Goal: Contribute content: Contribute content

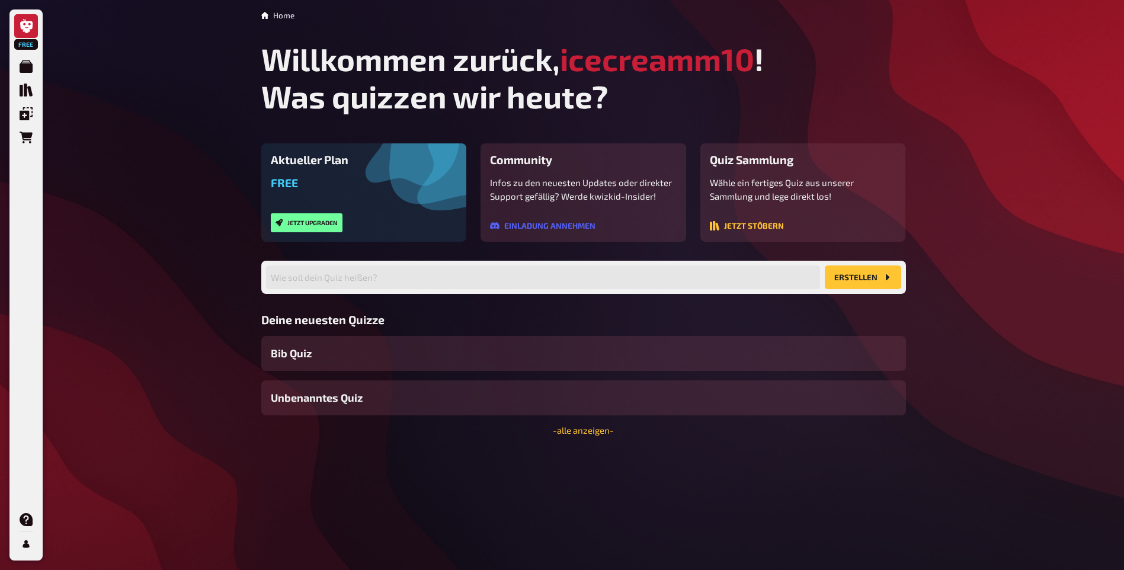
scroll to position [24, 0]
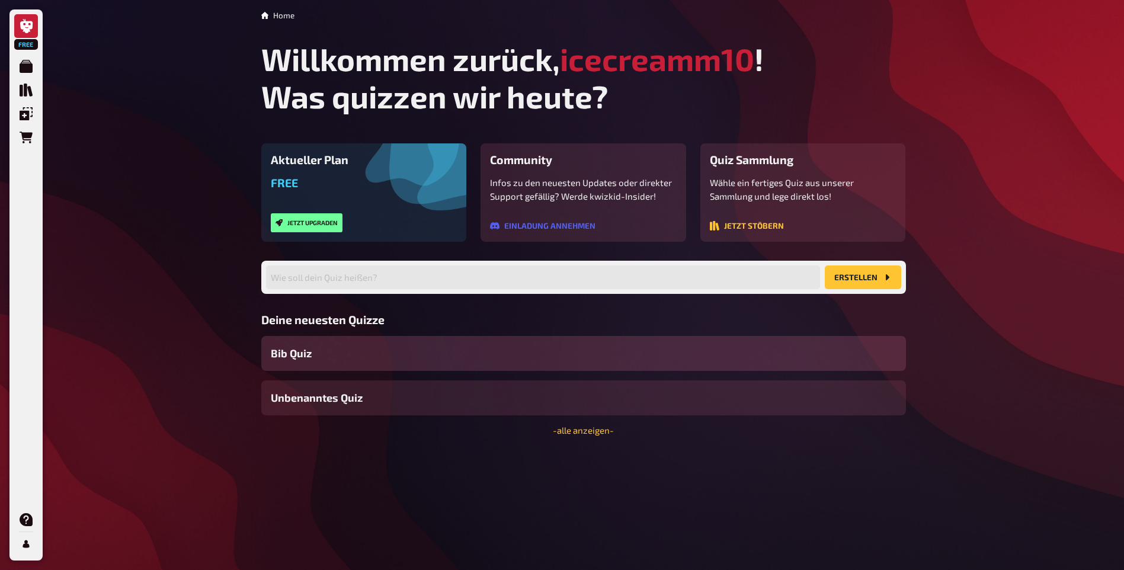
click at [341, 371] on div "Bib Quiz" at bounding box center [583, 353] width 645 height 35
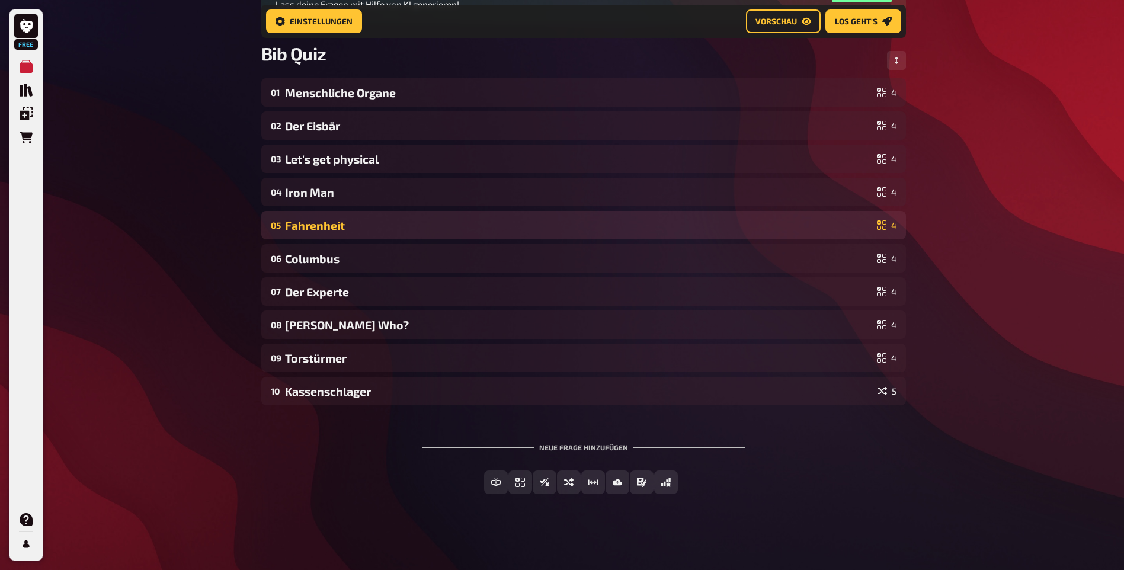
scroll to position [208, 0]
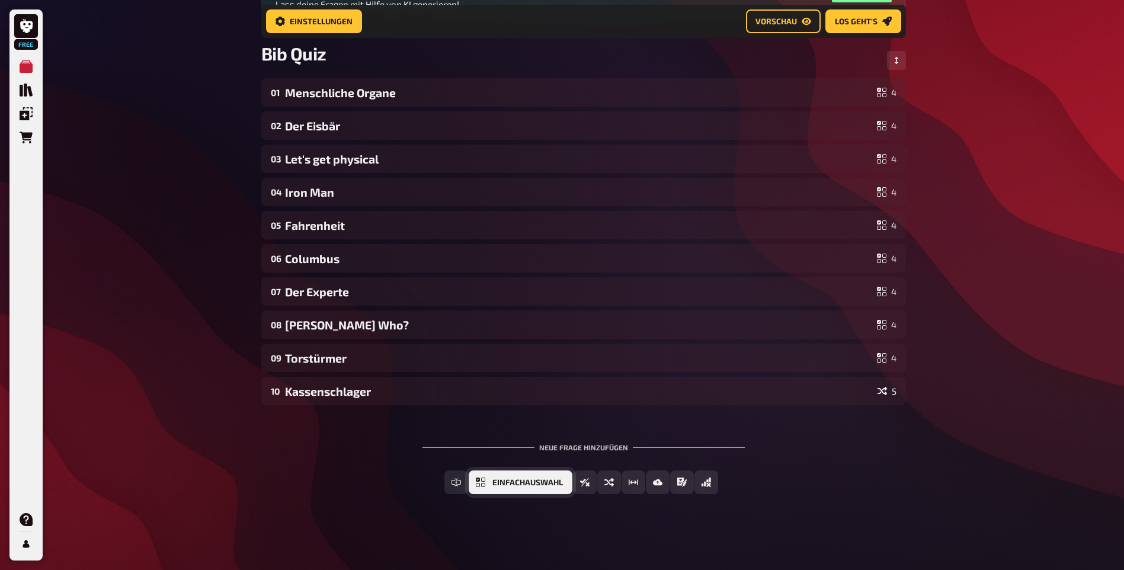
click at [549, 485] on span "Einfachauswahl" at bounding box center [527, 483] width 71 height 8
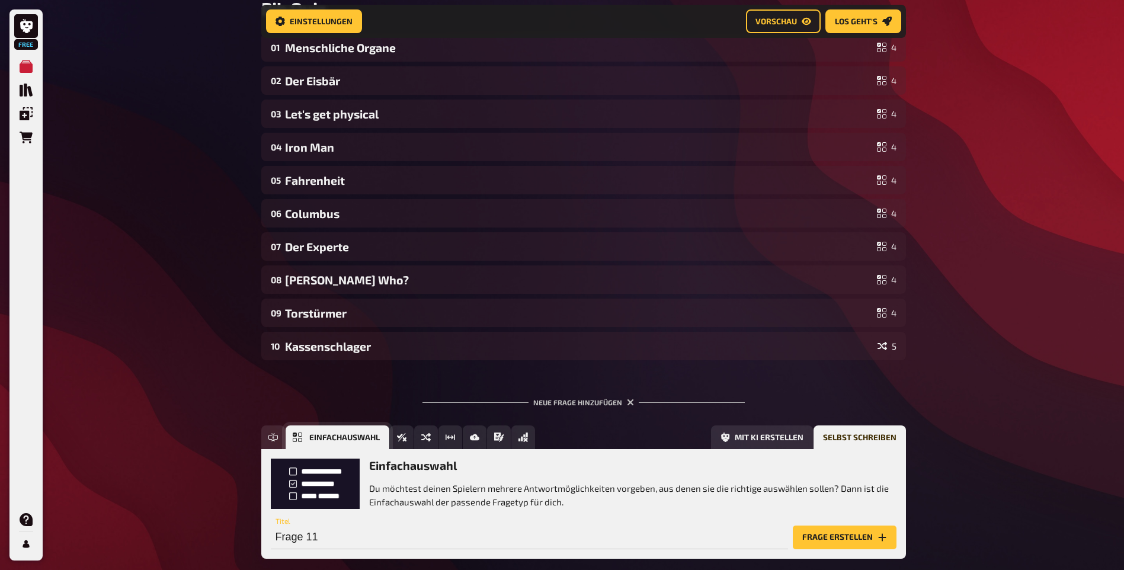
scroll to position [328, 0]
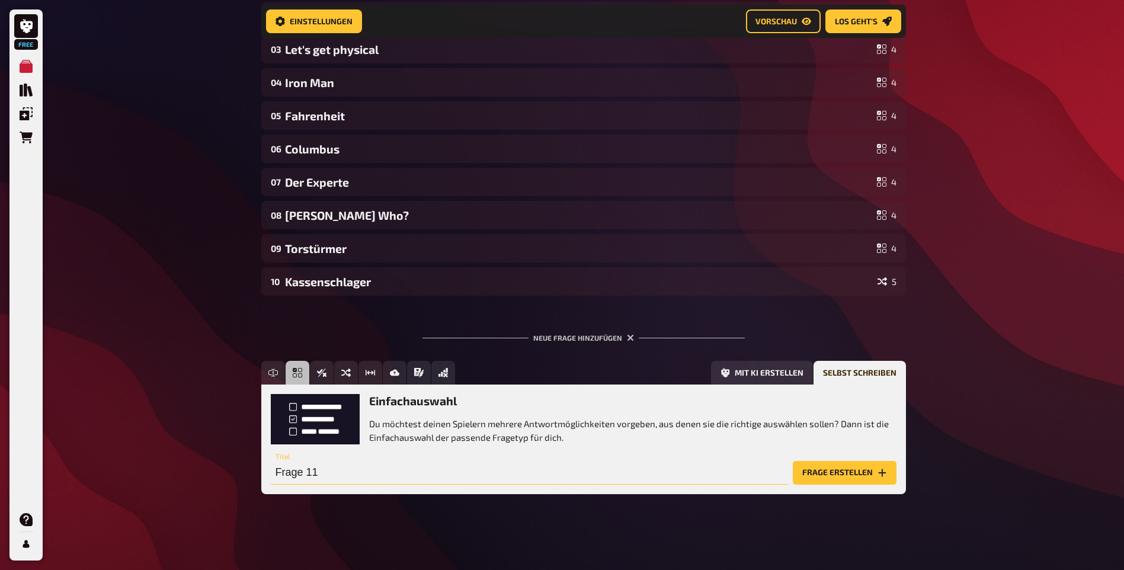
click at [397, 461] on input "Frage 11" at bounding box center [529, 473] width 517 height 24
type input "Wer Wars?"
click at [793, 461] on button "Frage erstellen" at bounding box center [845, 473] width 104 height 24
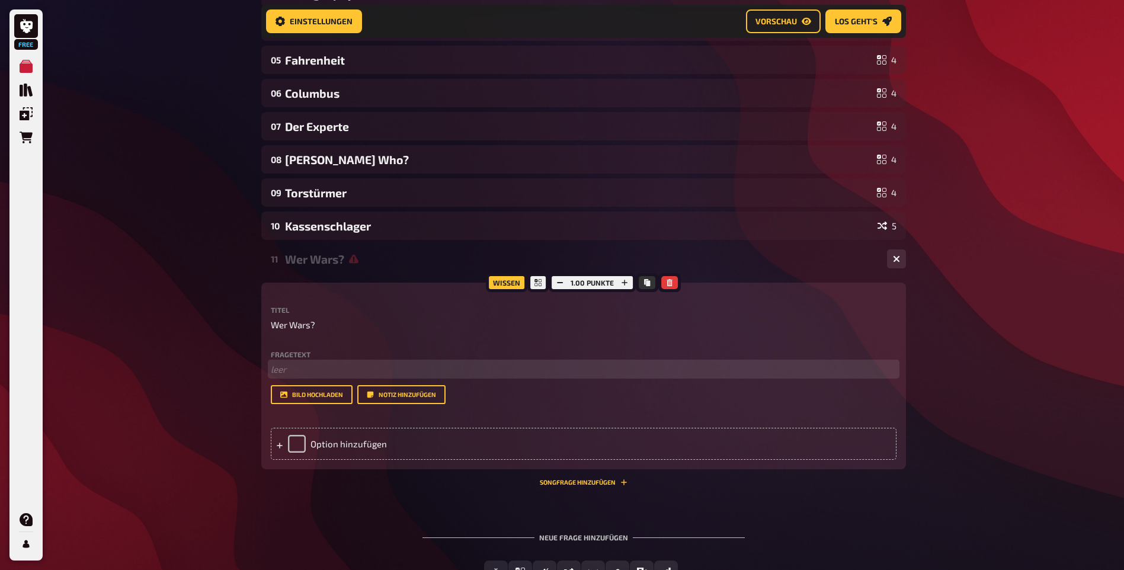
click at [306, 376] on p "﻿ leer" at bounding box center [584, 370] width 626 height 14
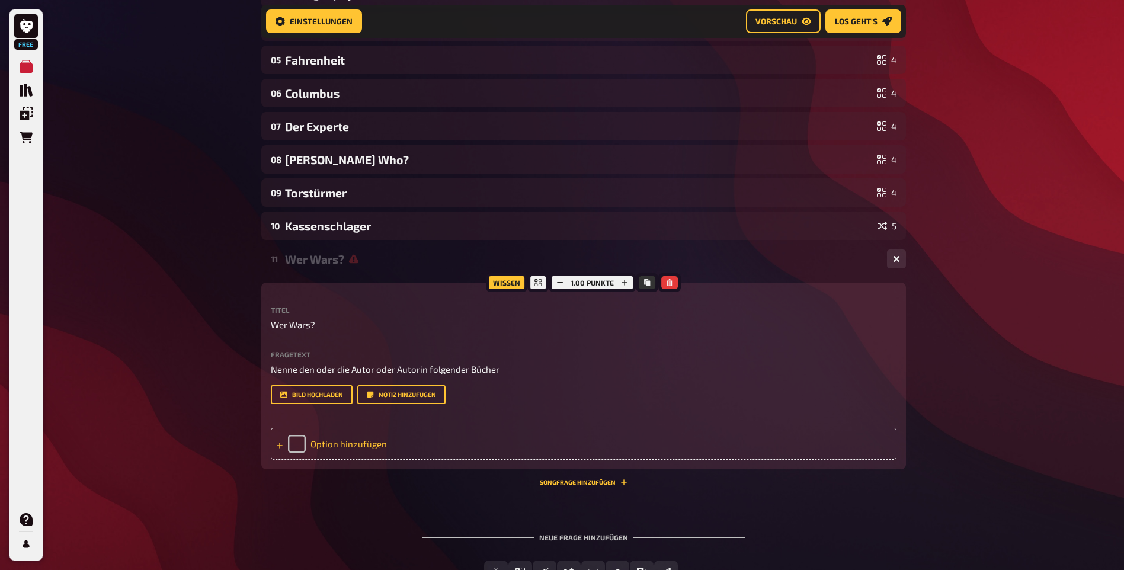
click at [347, 460] on div "Option hinzufügen" at bounding box center [584, 444] width 626 height 32
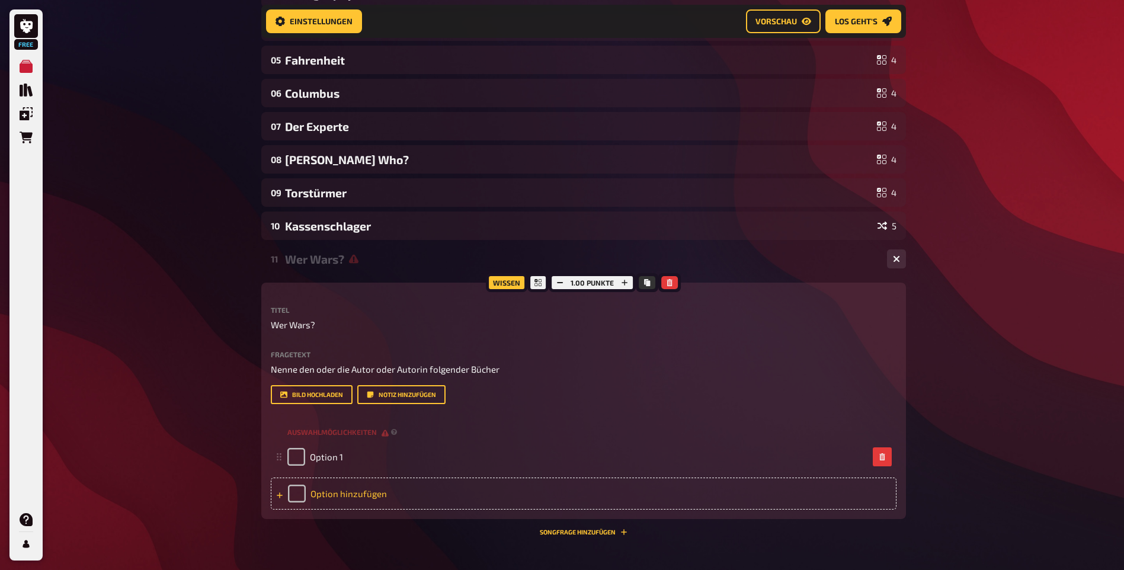
scroll to position [506, 0]
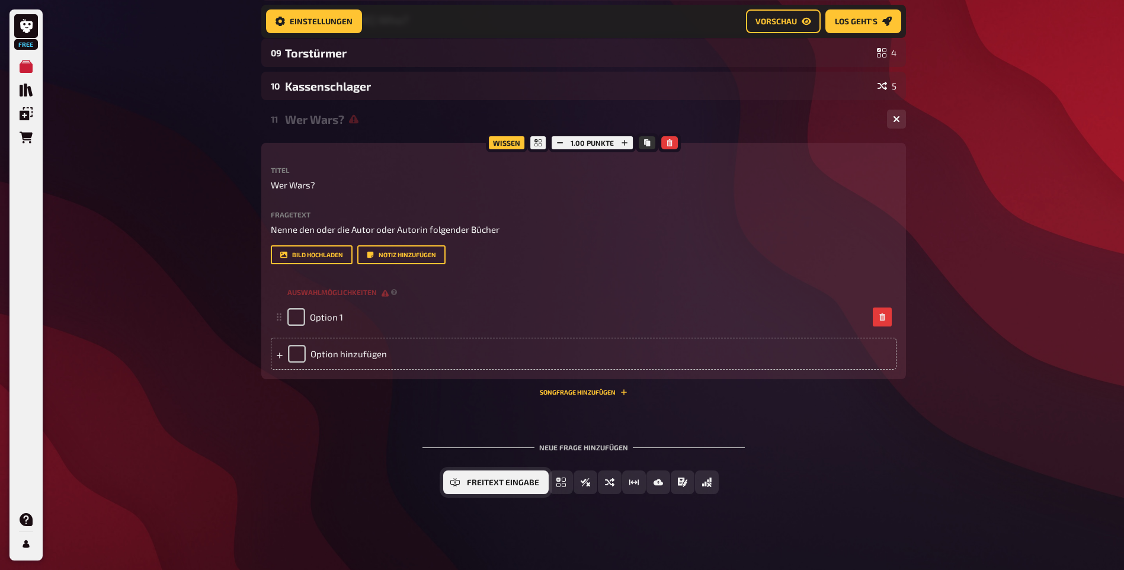
click at [485, 487] on span "Freitext Eingabe" at bounding box center [503, 483] width 72 height 8
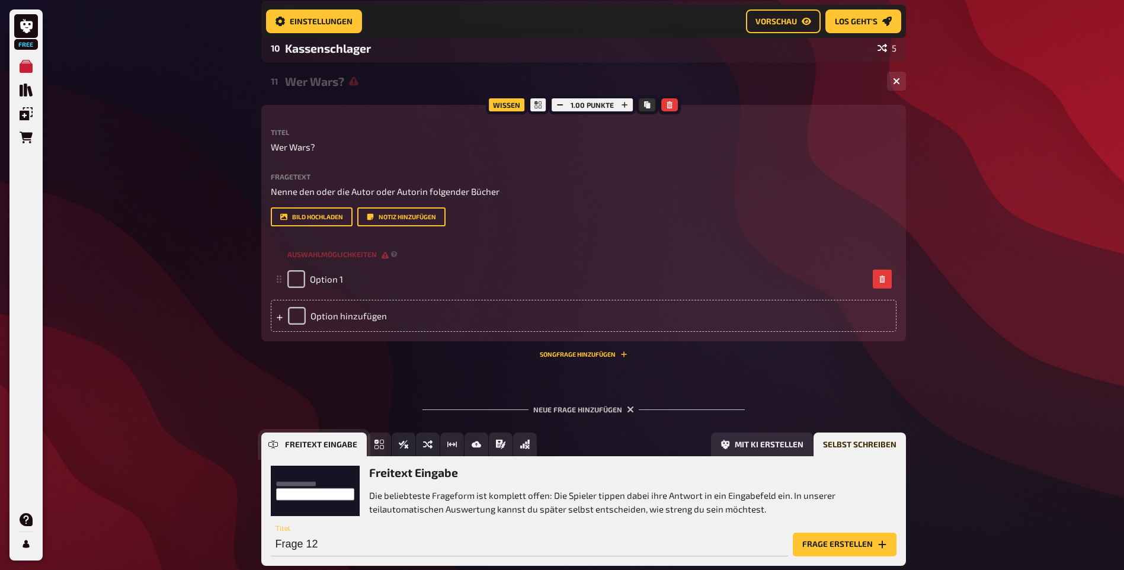
scroll to position [634, 0]
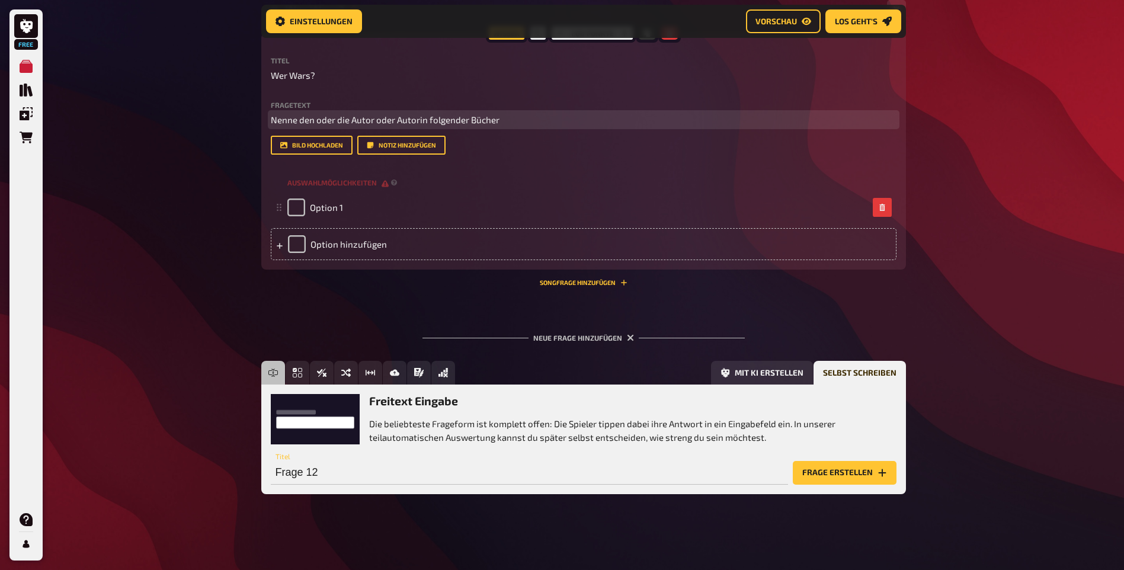
click at [329, 114] on span "Nenne den oder die Autor oder Autorin folgender Bücher" at bounding box center [385, 119] width 229 height 11
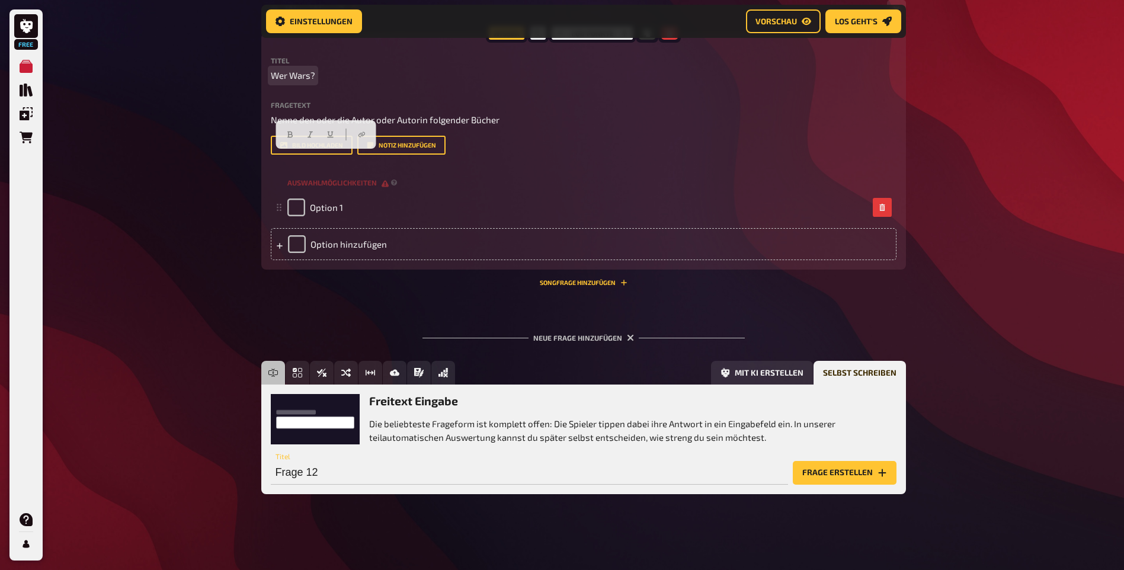
click at [282, 69] on span "Wer Wars?" at bounding box center [293, 76] width 44 height 14
click at [284, 69] on span "Wer Wars?" at bounding box center [293, 76] width 44 height 14
click at [285, 69] on span "Wer Wars?" at bounding box center [293, 76] width 44 height 14
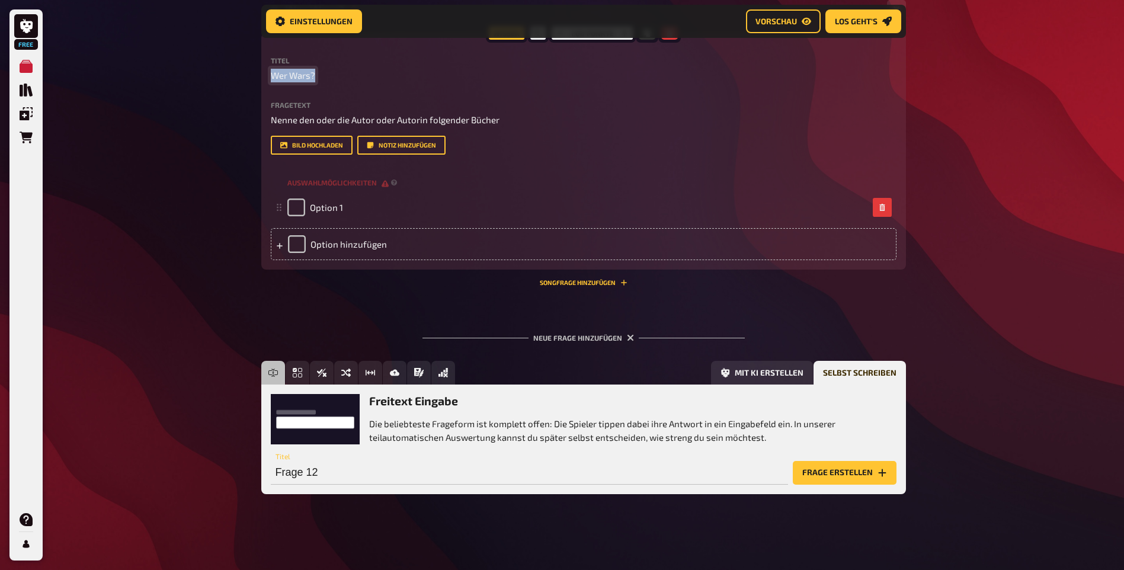
copy span "Wer Wars?"
click at [329, 472] on input "Frage 12" at bounding box center [529, 473] width 517 height 24
paste input "Wer Wars?"
type input "Wer Wars?"
click at [809, 479] on button "Frage erstellen" at bounding box center [845, 473] width 104 height 24
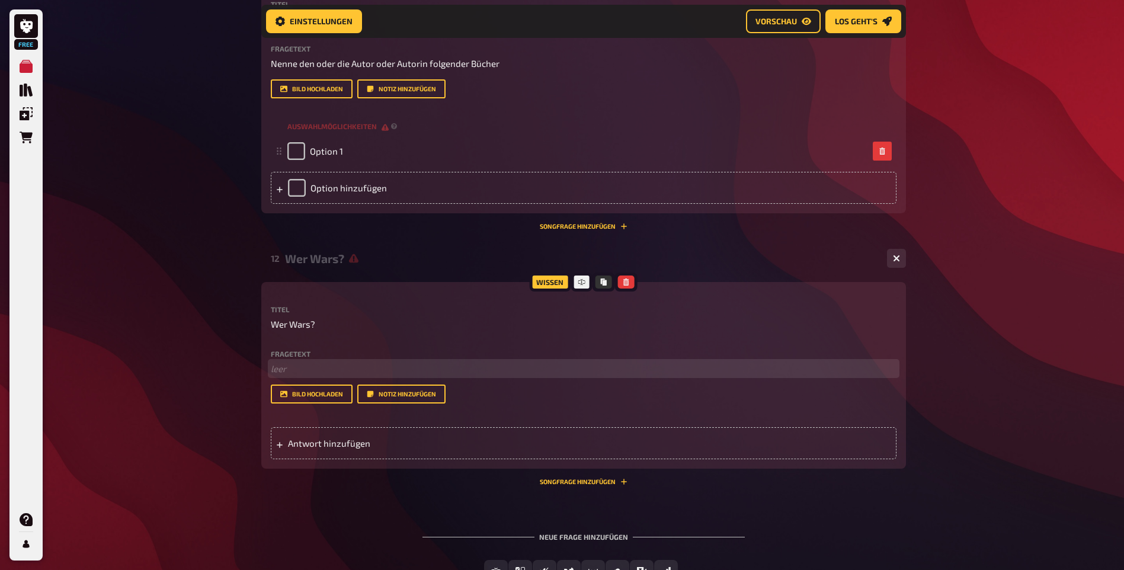
click at [290, 376] on p "﻿ leer" at bounding box center [584, 369] width 626 height 14
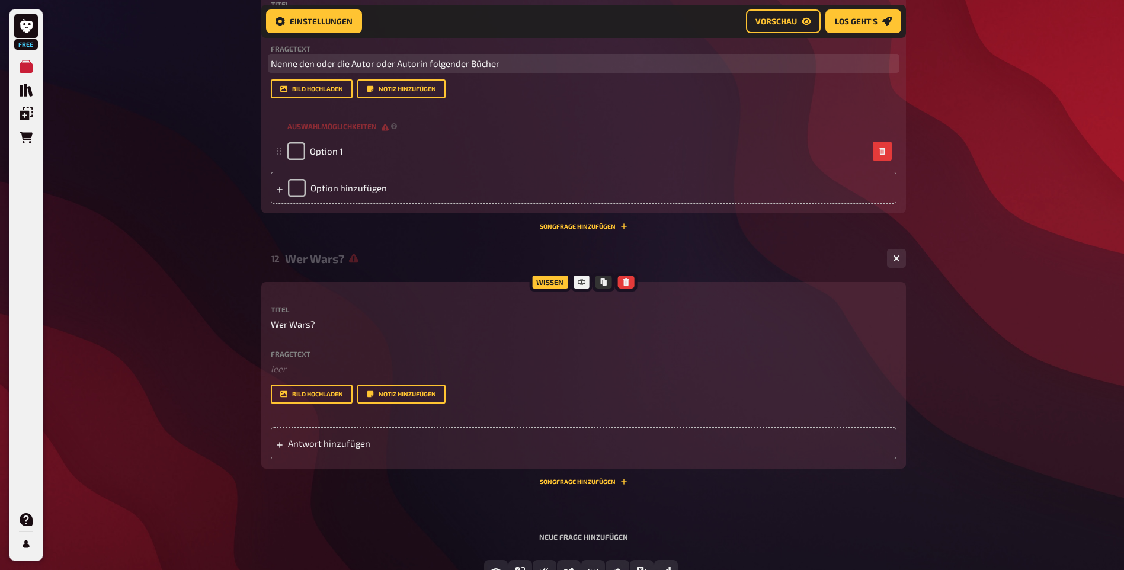
click at [315, 69] on span "Nenne den oder die Autor oder Autorin folgender Bücher" at bounding box center [385, 63] width 229 height 11
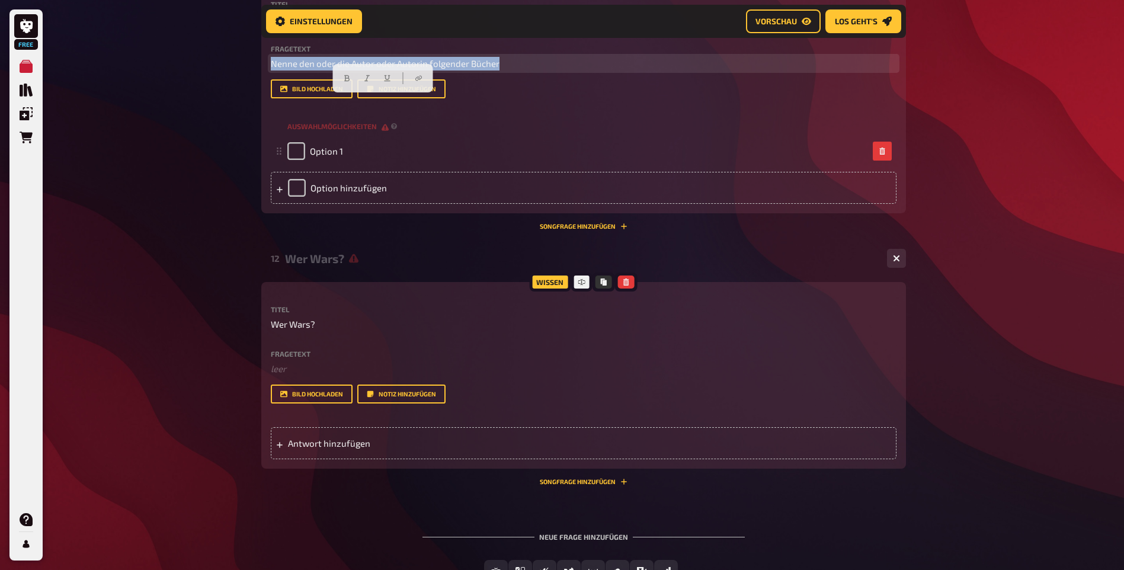
copy span "Nenne den oder die Autor oder Autorin folgender Bücher"
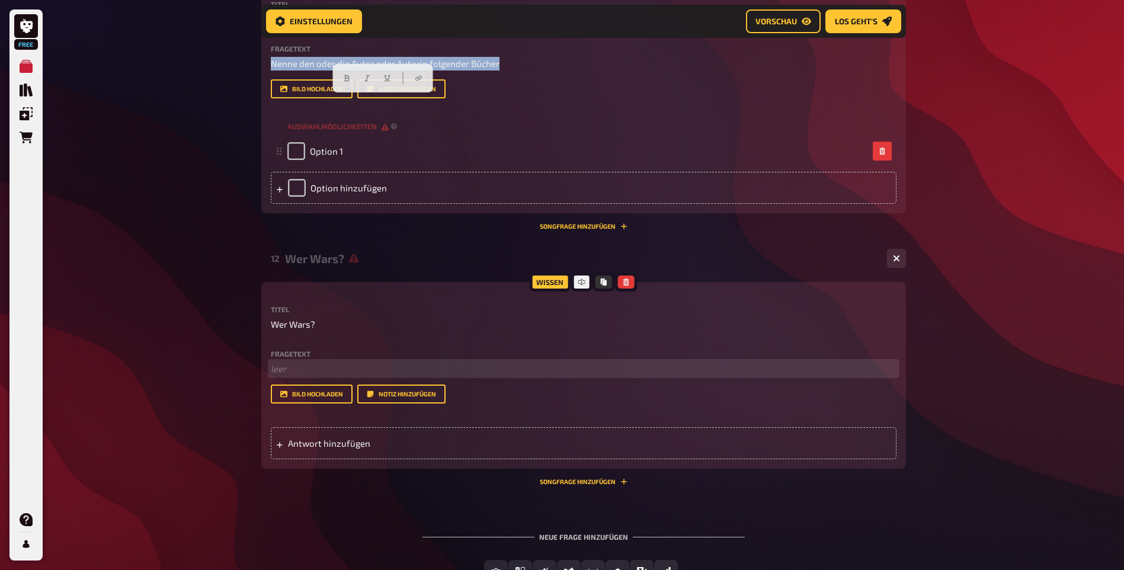
click at [288, 376] on p "﻿ leer" at bounding box center [584, 369] width 626 height 14
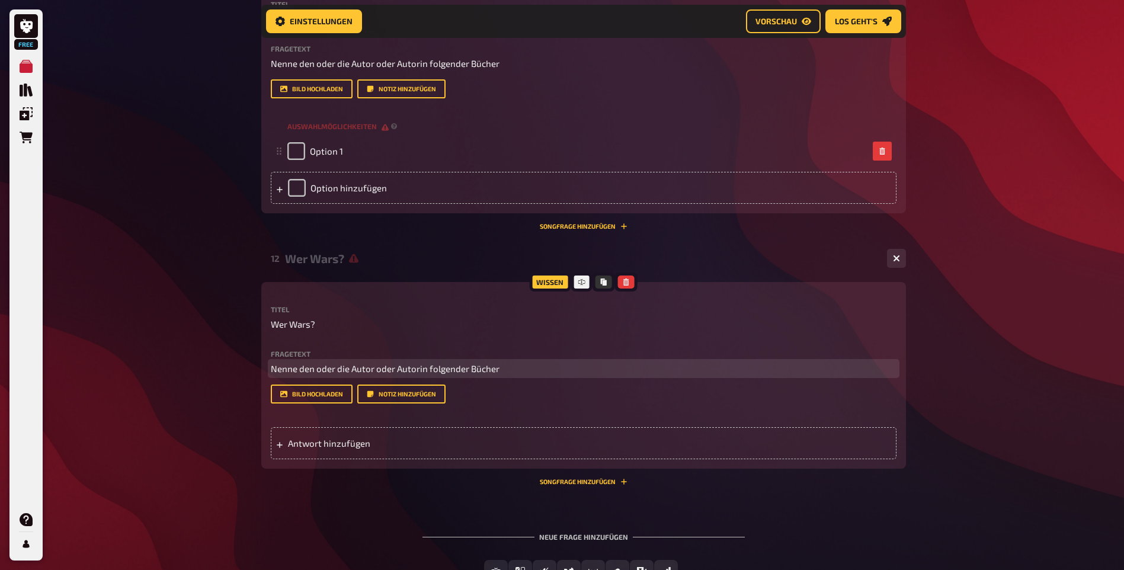
scroll to position [575, 0]
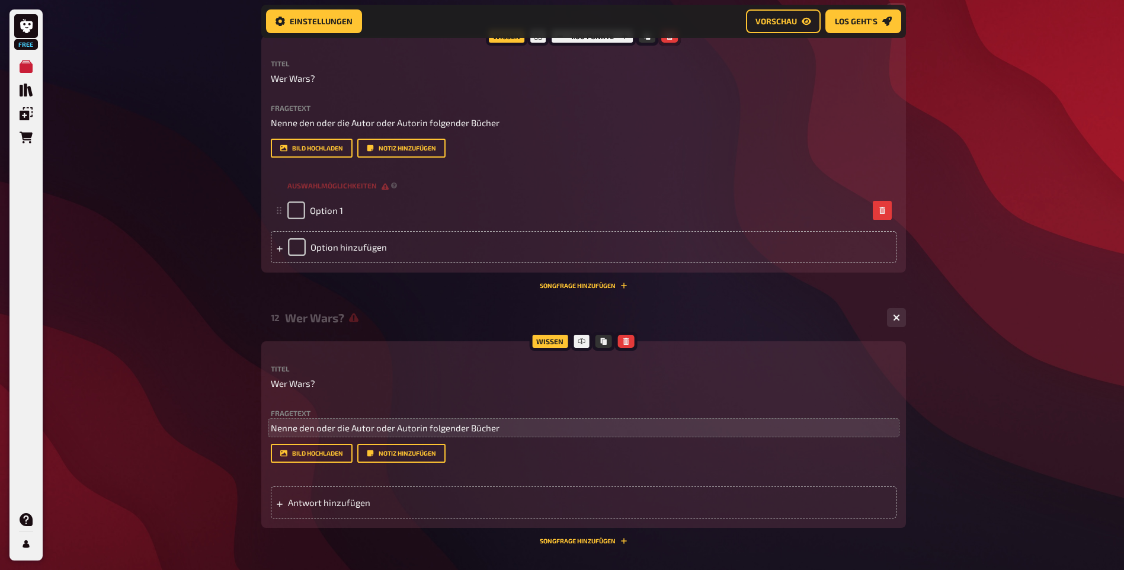
click at [666, 40] on icon "button" at bounding box center [669, 36] width 7 height 7
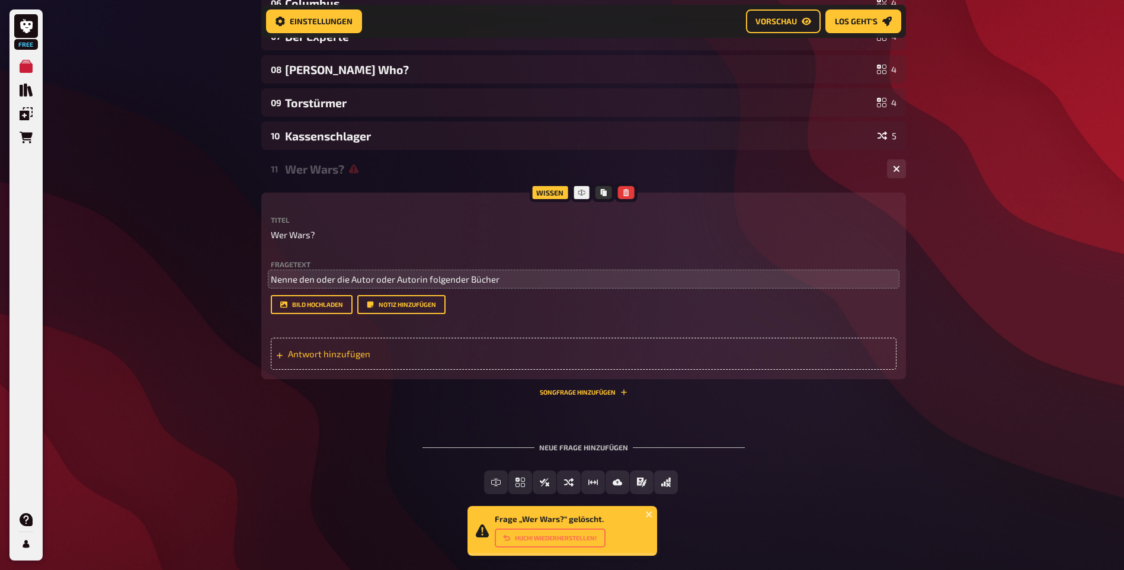
click at [417, 351] on span "Antwort hinzufügen" at bounding box center [380, 353] width 184 height 11
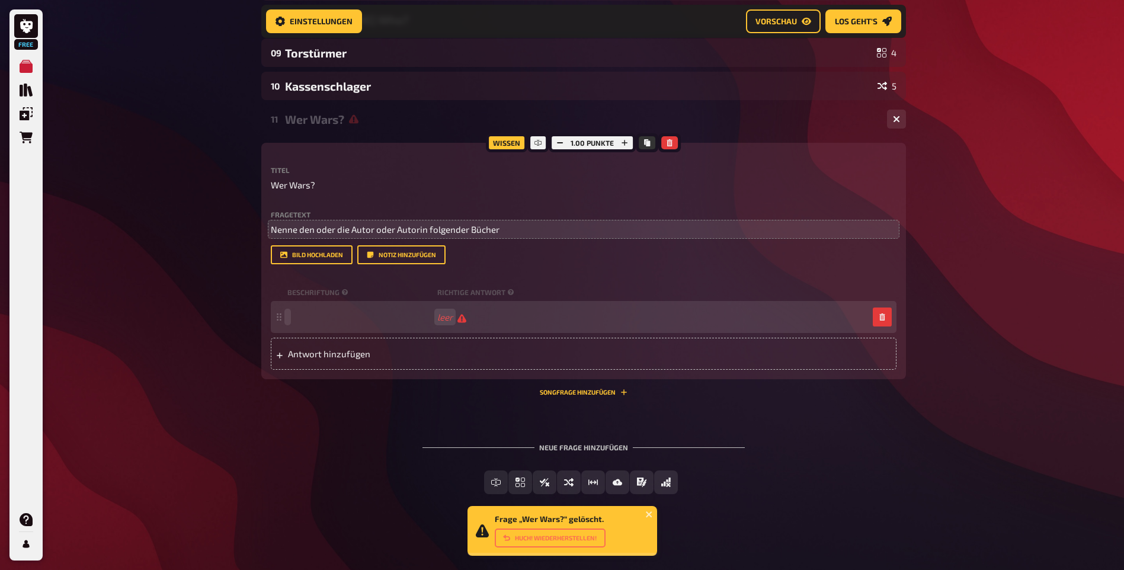
click at [348, 312] on span at bounding box center [359, 317] width 145 height 11
click at [320, 312] on span at bounding box center [359, 317] width 145 height 11
click at [290, 312] on span at bounding box center [359, 317] width 145 height 11
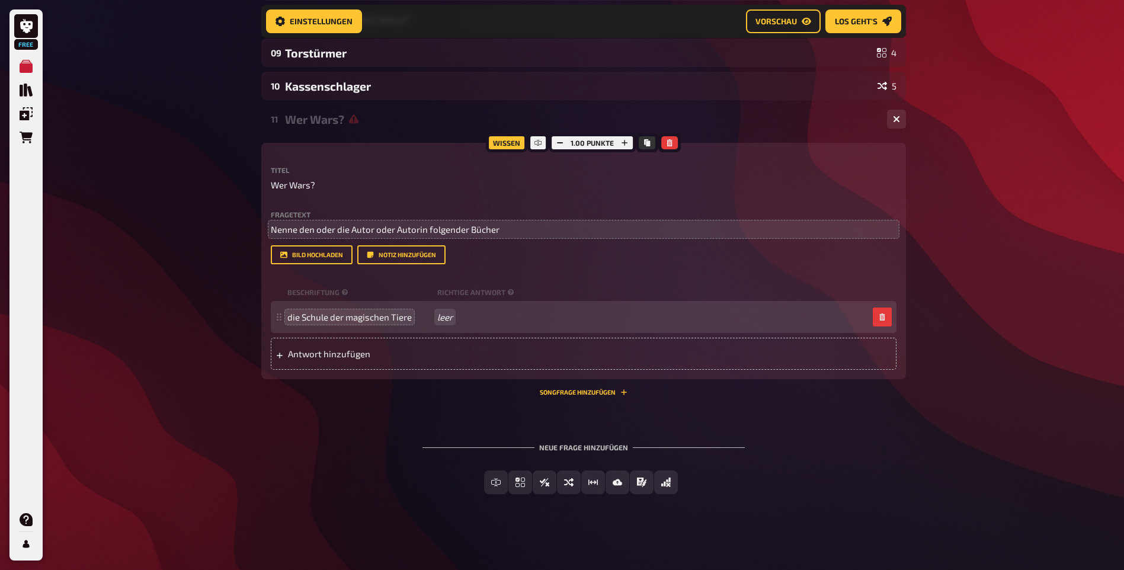
click at [450, 318] on div "die Schule der magischen Tiere leer" at bounding box center [577, 317] width 581 height 11
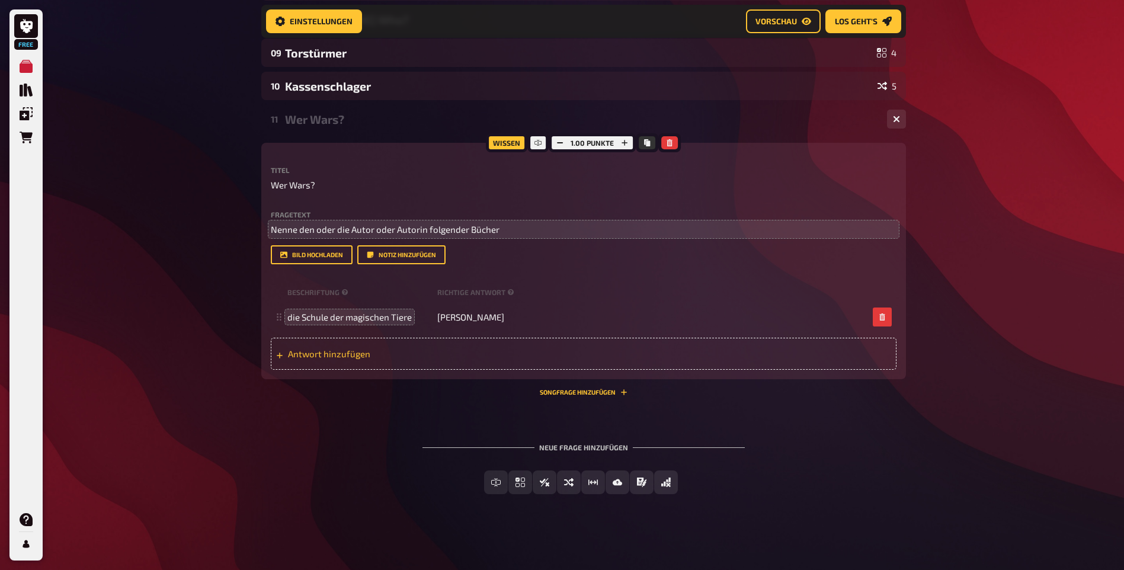
click at [325, 348] on span "Antwort hinzufügen" at bounding box center [380, 353] width 184 height 11
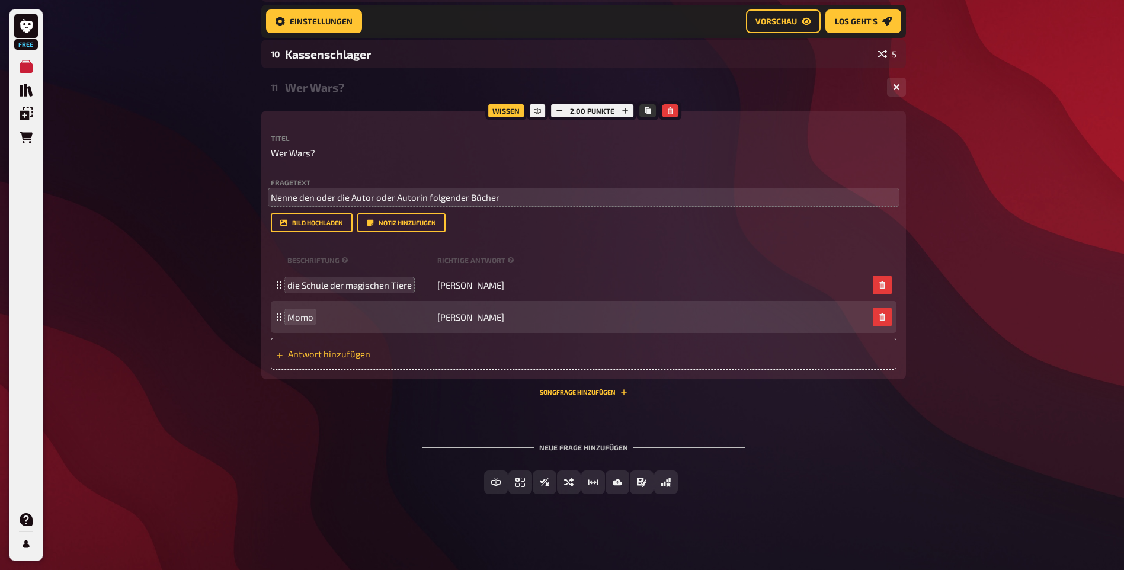
click at [321, 359] on span "Antwort hinzufügen" at bounding box center [380, 353] width 184 height 11
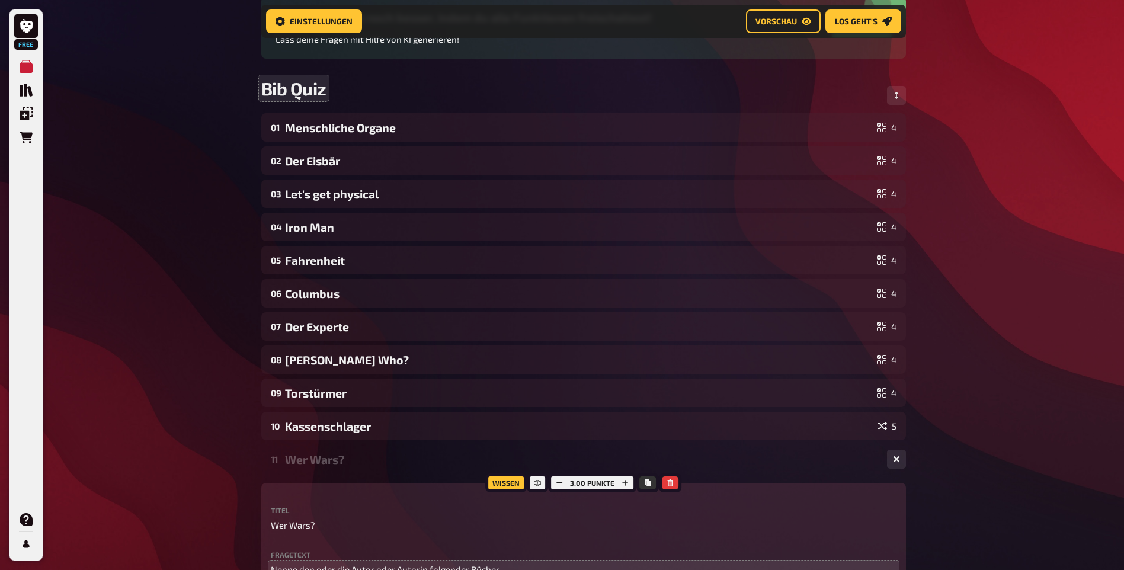
scroll to position [246, 0]
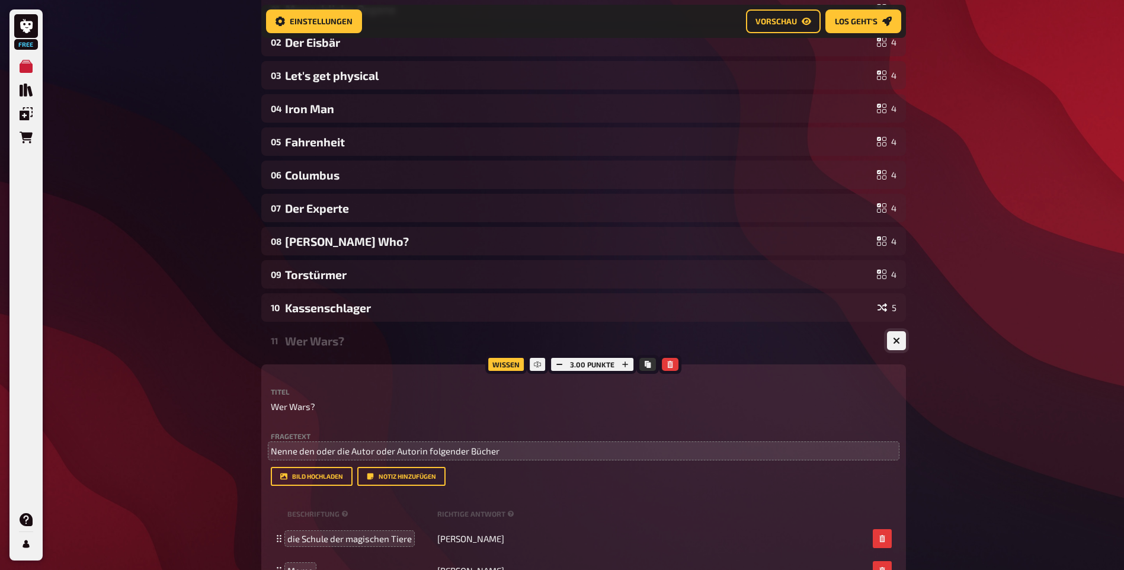
click at [890, 350] on button "button" at bounding box center [896, 340] width 19 height 19
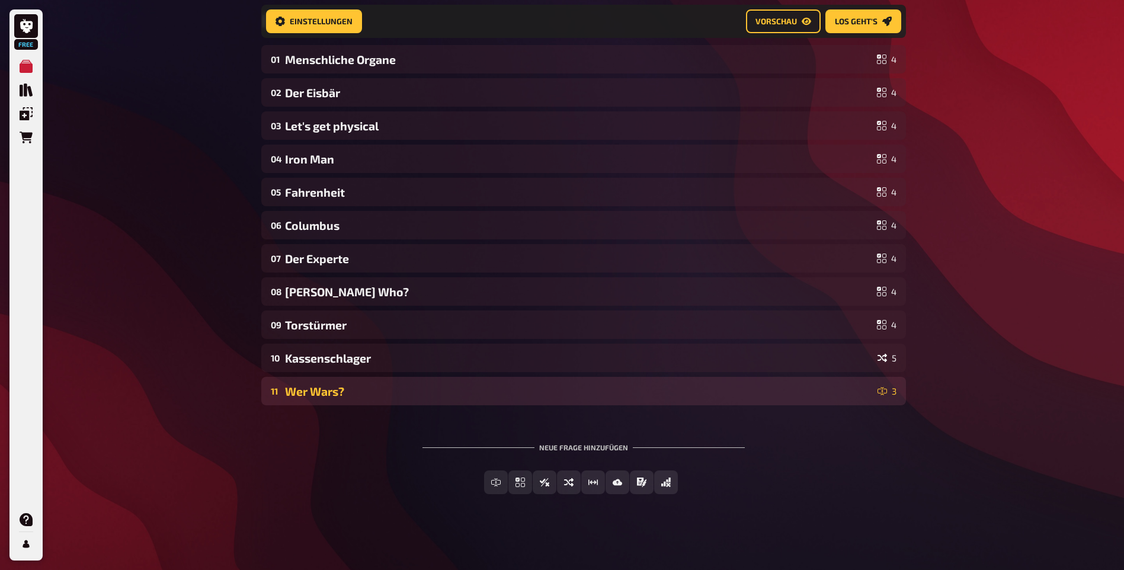
scroll to position [241, 0]
click at [332, 387] on div "Wer Wars?" at bounding box center [579, 392] width 588 height 14
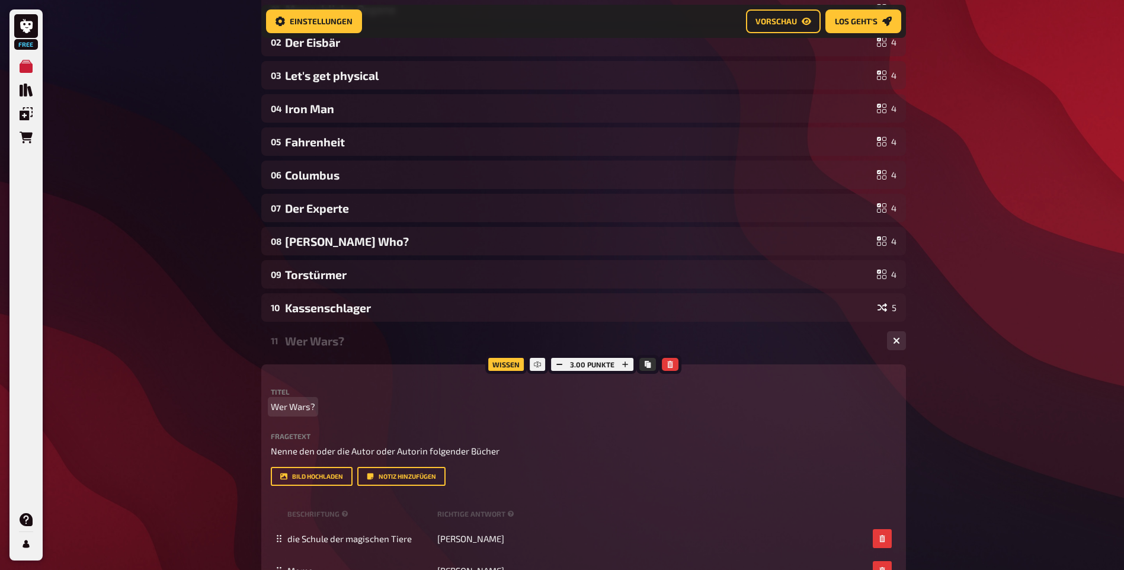
click at [306, 414] on span "Wer Wars?" at bounding box center [293, 407] width 44 height 14
click at [356, 411] on div "Wissen 3.00 Punkte Titel Wer War`s? Fragetext Nenne den oder die Autor oder Aut…" at bounding box center [583, 514] width 645 height 300
click at [337, 425] on div "Wissen 3.00 Punkte Titel Wer War`s? Fragetext Nenne den oder die Autor oder Aut…" at bounding box center [583, 514] width 645 height 300
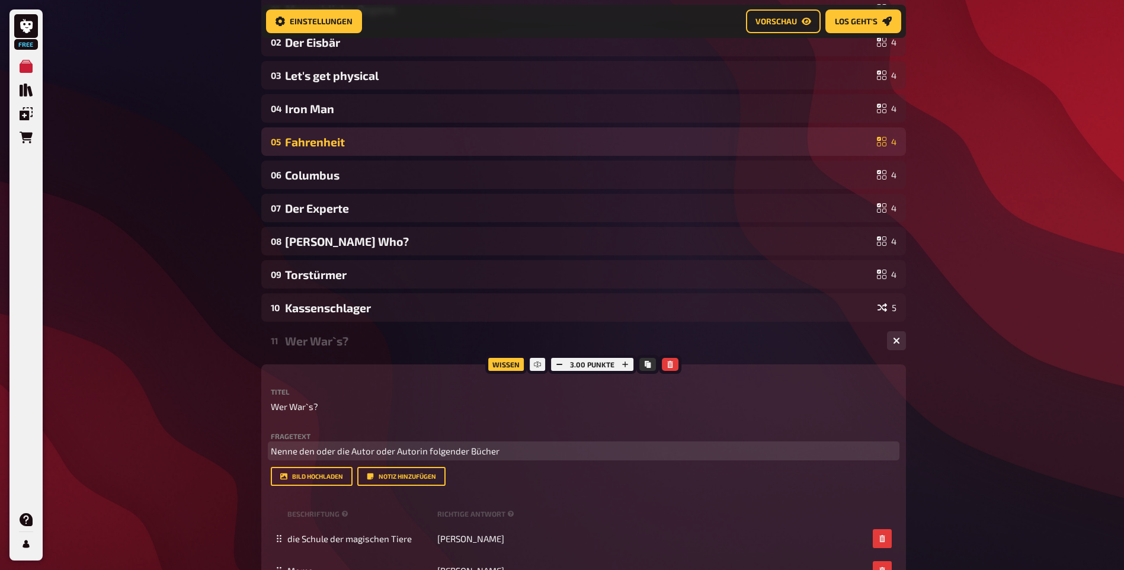
click at [296, 492] on div "Titel Wer War`s? Fragetext Nenne den oder die Autor oder Autorin folgender Büch…" at bounding box center [584, 521] width 626 height 267
